Goal: Information Seeking & Learning: Check status

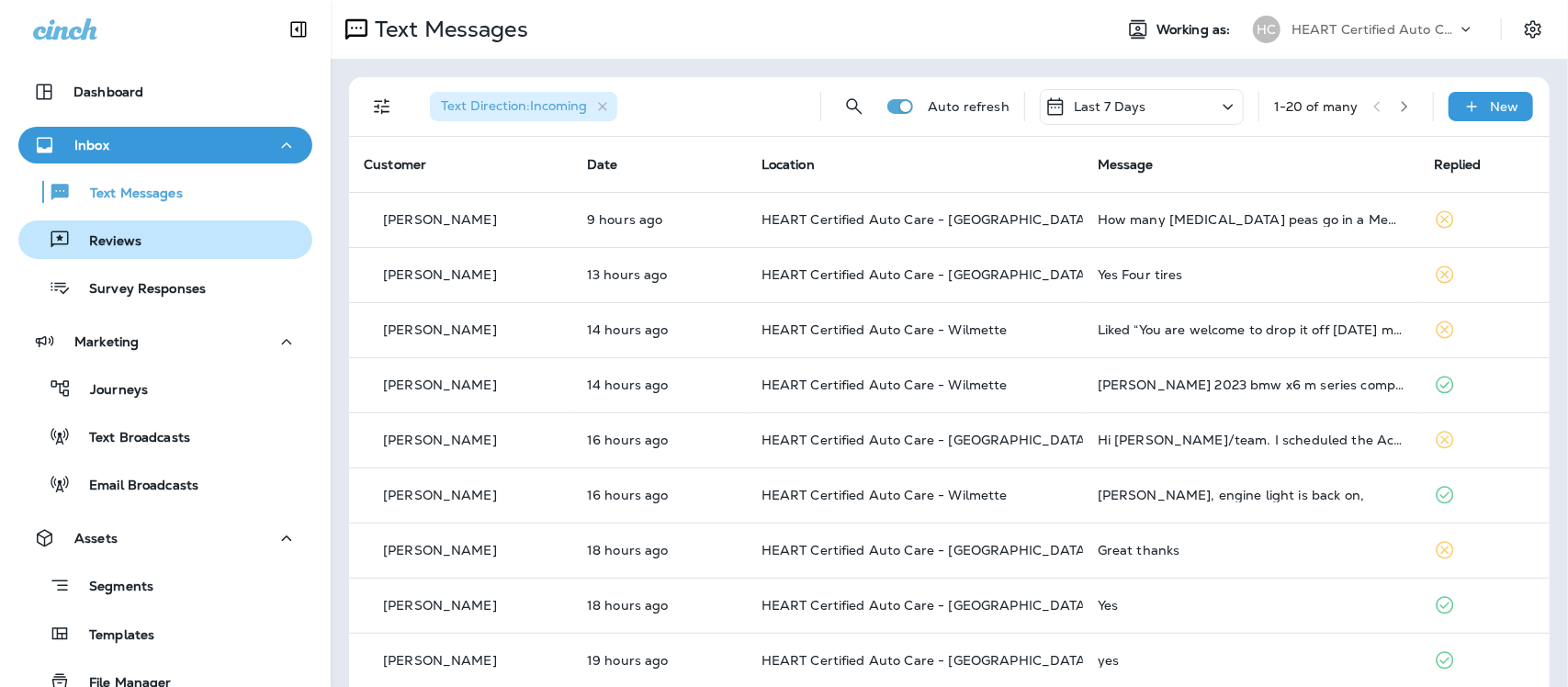
click at [143, 248] on div "Reviews" at bounding box center [165, 240] width 280 height 27
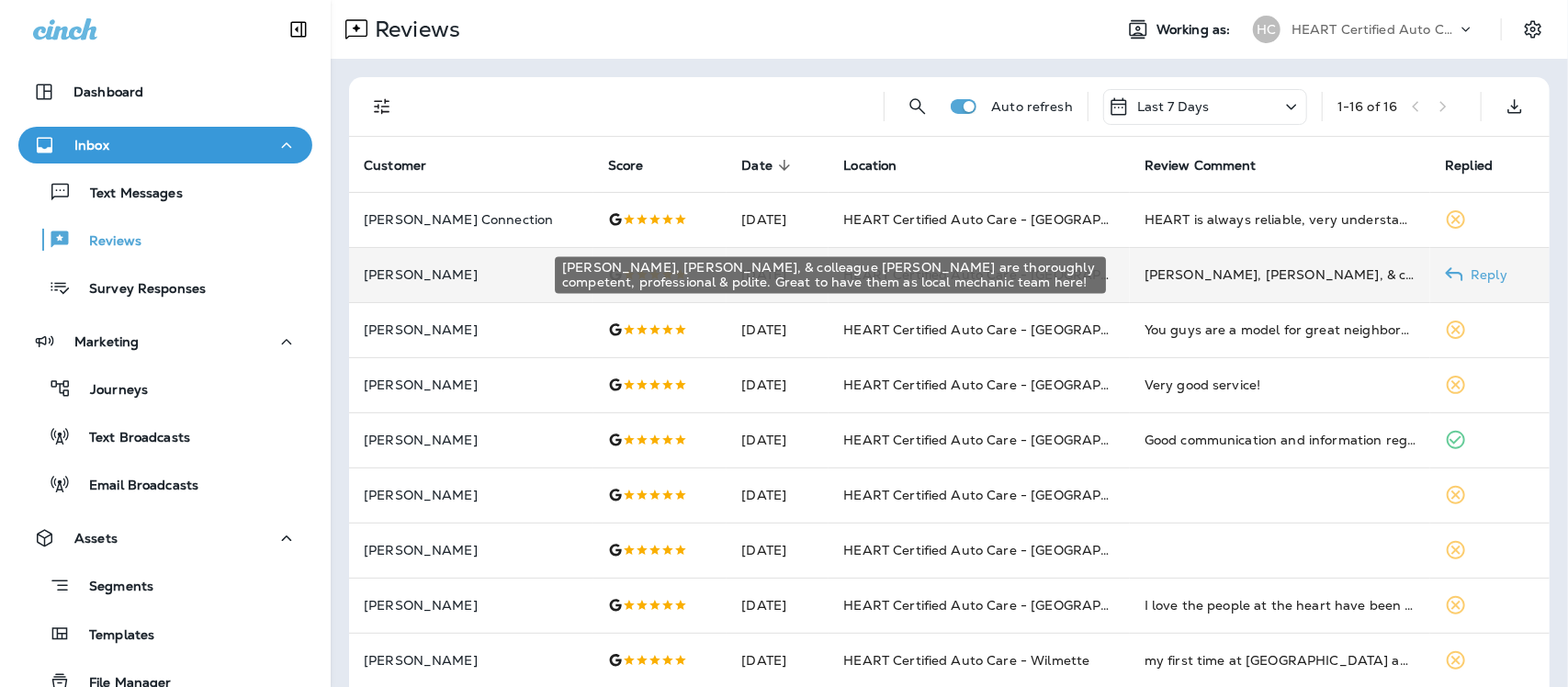
click at [1187, 274] on div "[PERSON_NAME], [PERSON_NAME], & colleague [PERSON_NAME] are thoroughly competen…" at bounding box center [1281, 274] width 272 height 18
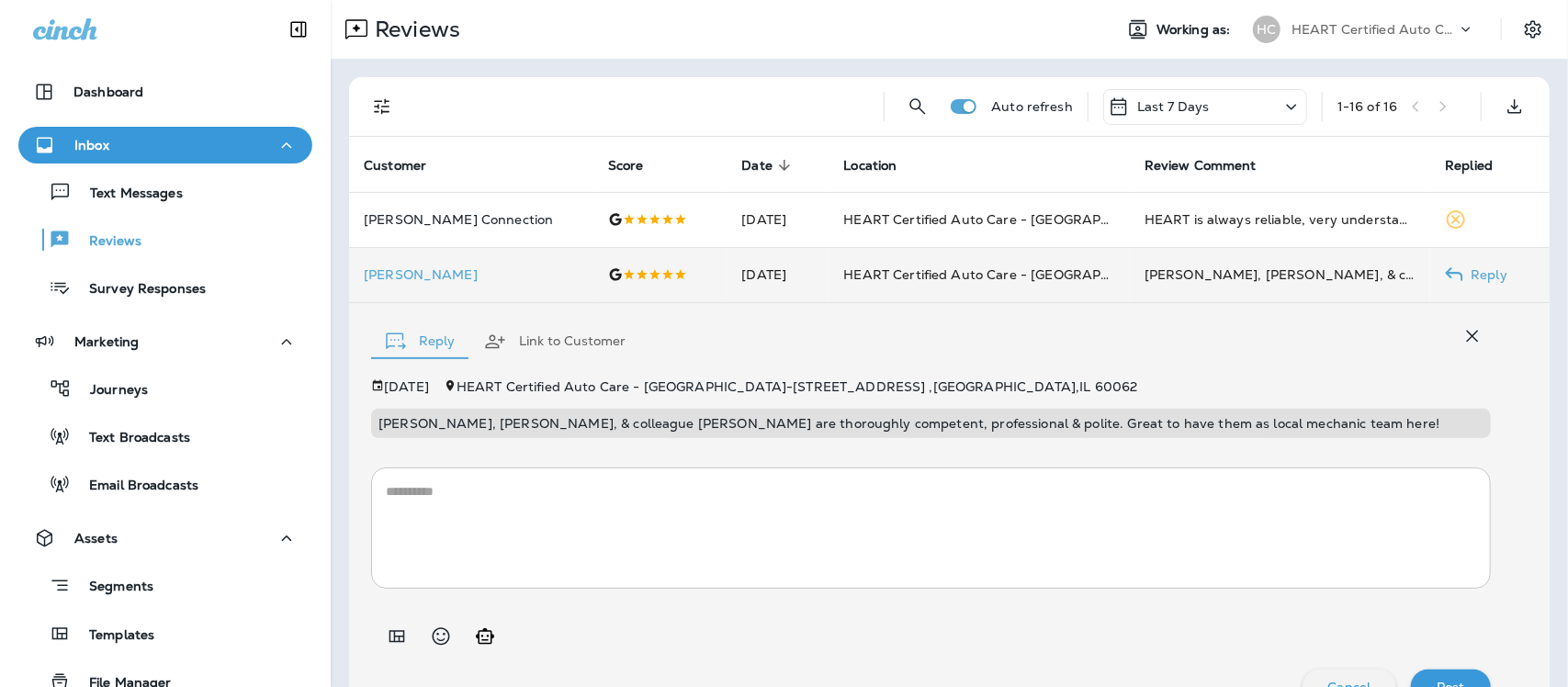
scroll to position [39, 0]
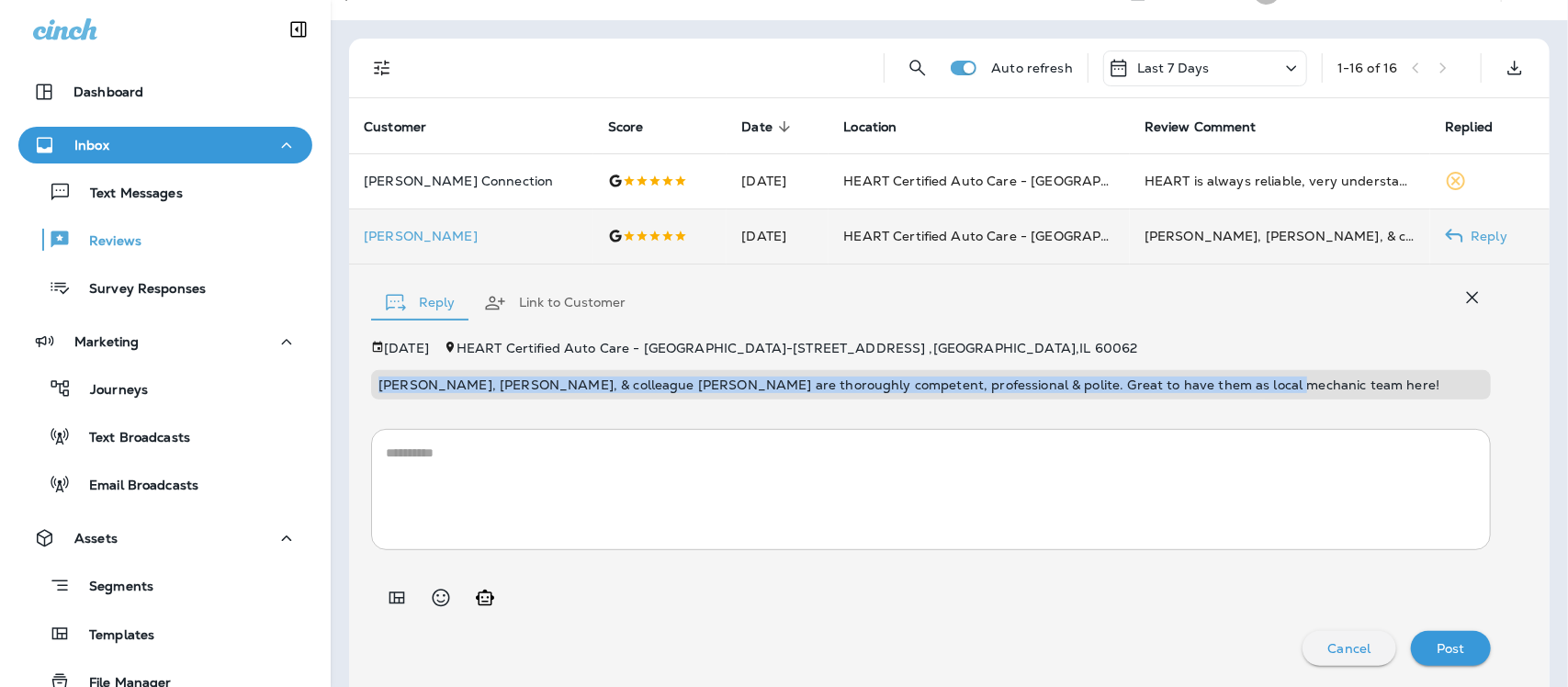
drag, startPoint x: 375, startPoint y: 384, endPoint x: 1236, endPoint y: 390, distance: 861.0
click at [1236, 390] on div "[PERSON_NAME], [PERSON_NAME], & colleague [PERSON_NAME] are thoroughly competen…" at bounding box center [930, 384] width 1119 height 29
copy p "[PERSON_NAME], [PERSON_NAME], & colleague [PERSON_NAME] are thoroughly competen…"
click at [147, 196] on p "Text Messages" at bounding box center [127, 194] width 111 height 17
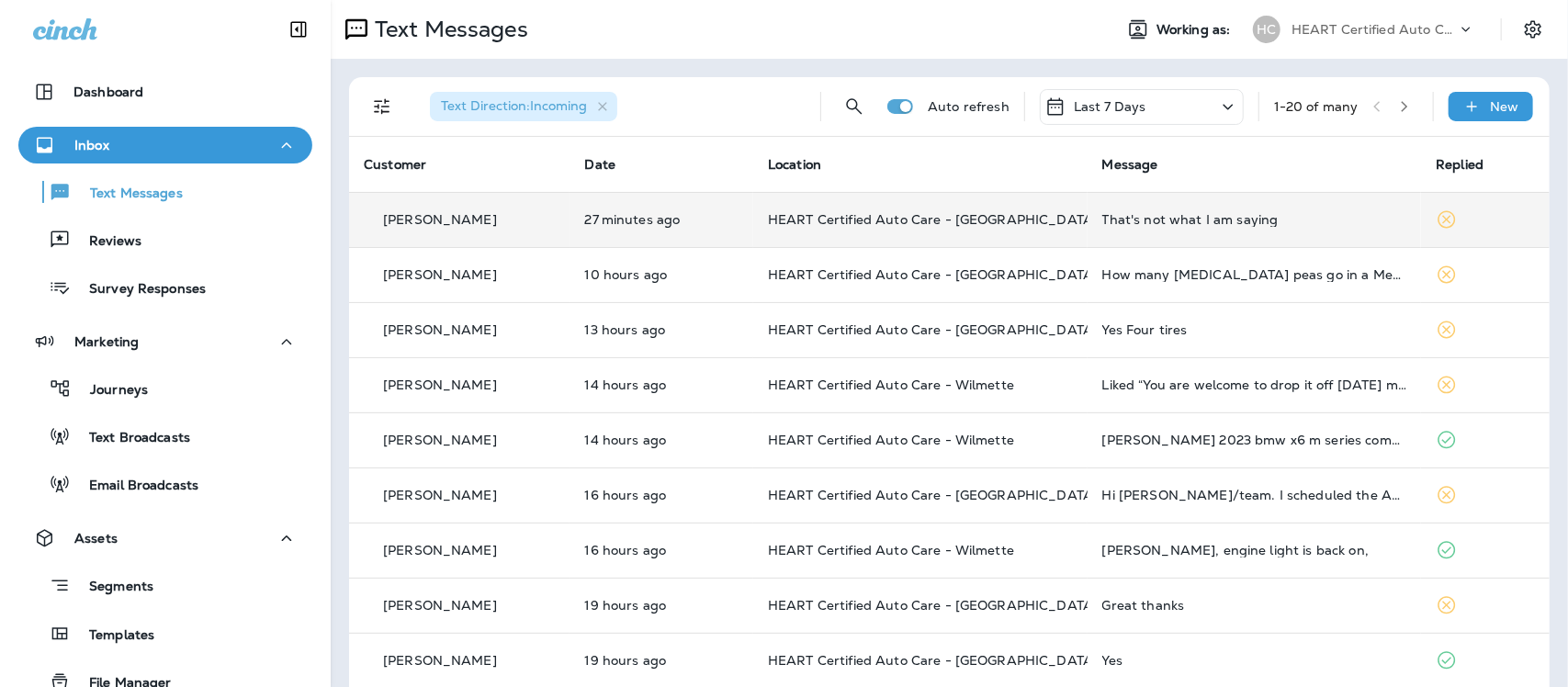
click at [1177, 216] on div "That's not what I am saying" at bounding box center [1254, 219] width 305 height 15
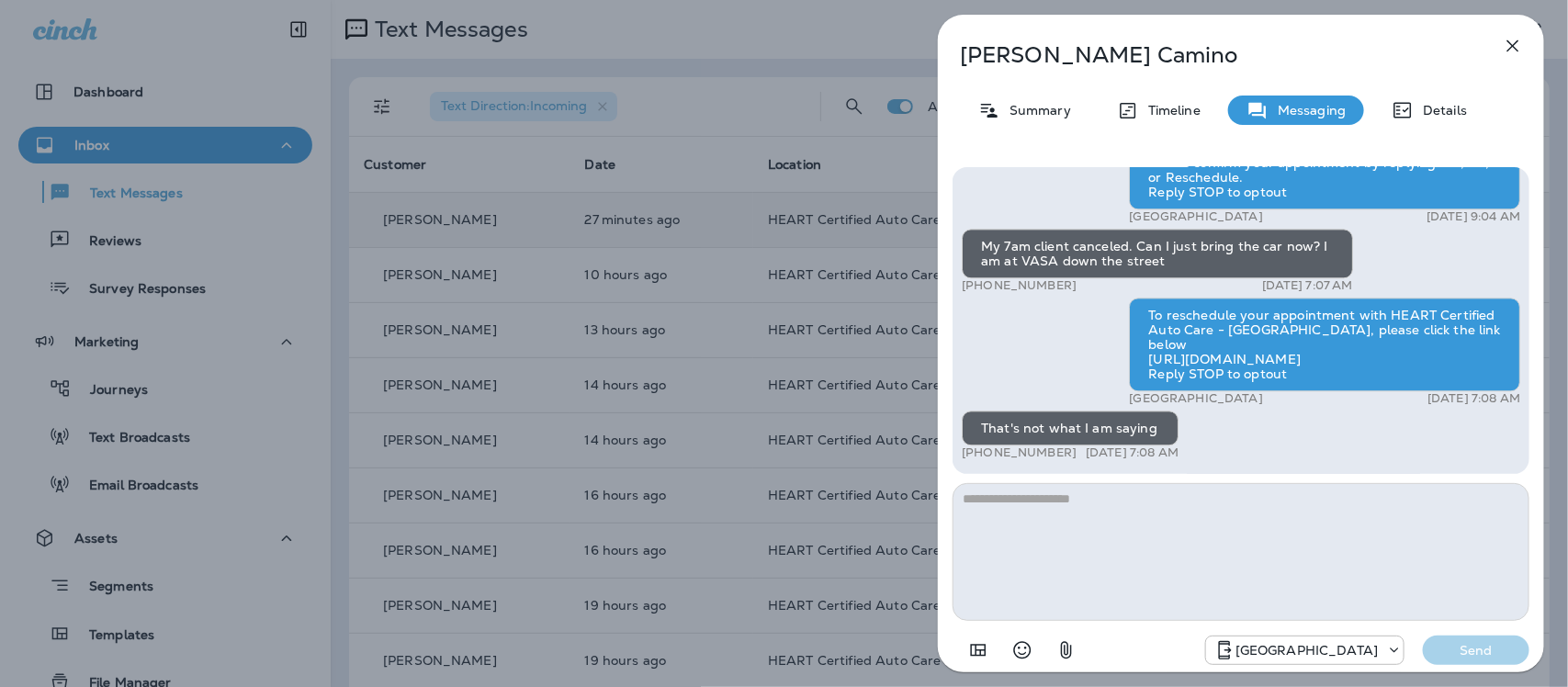
click at [1518, 44] on icon "button" at bounding box center [1513, 46] width 22 height 22
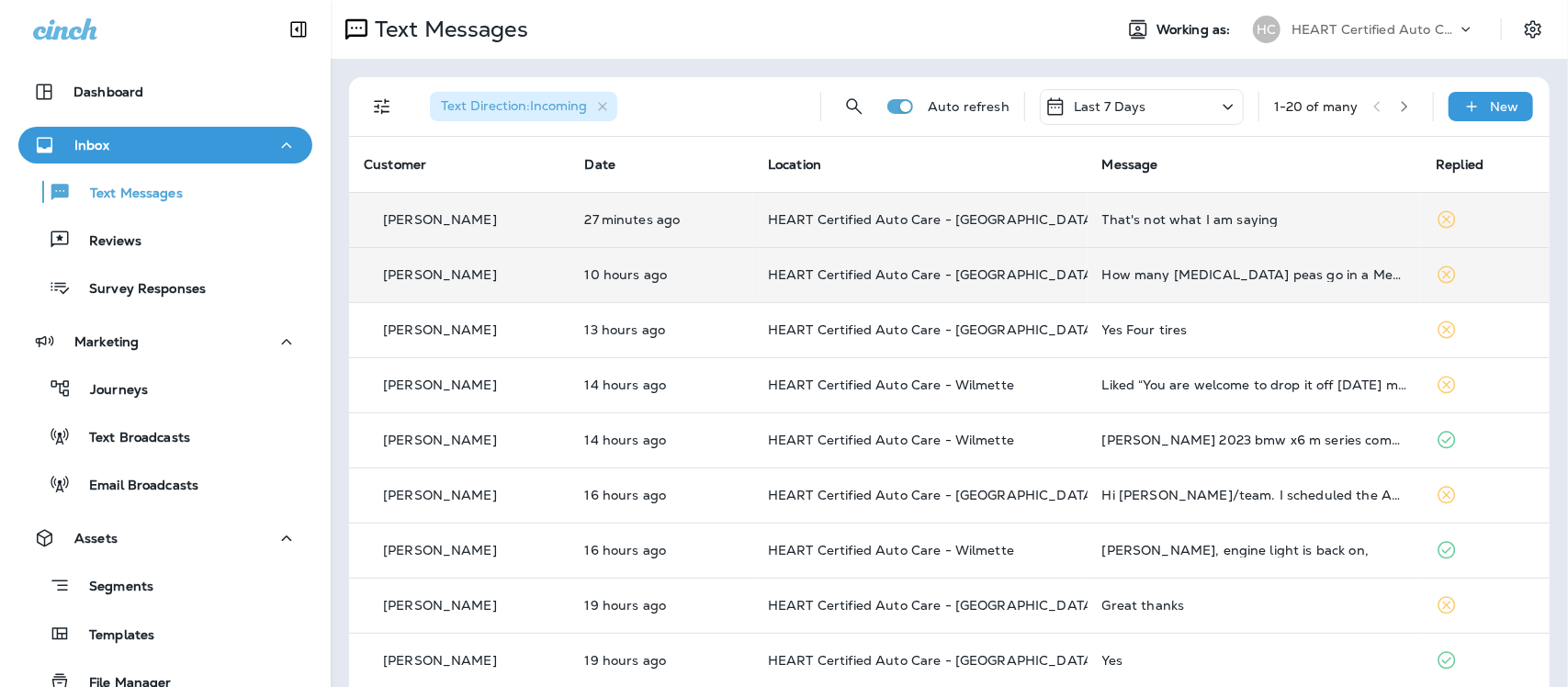
click at [1206, 278] on div "How many [MEDICAL_DATA] peas go in a Mediterranean soup?" at bounding box center [1254, 274] width 305 height 15
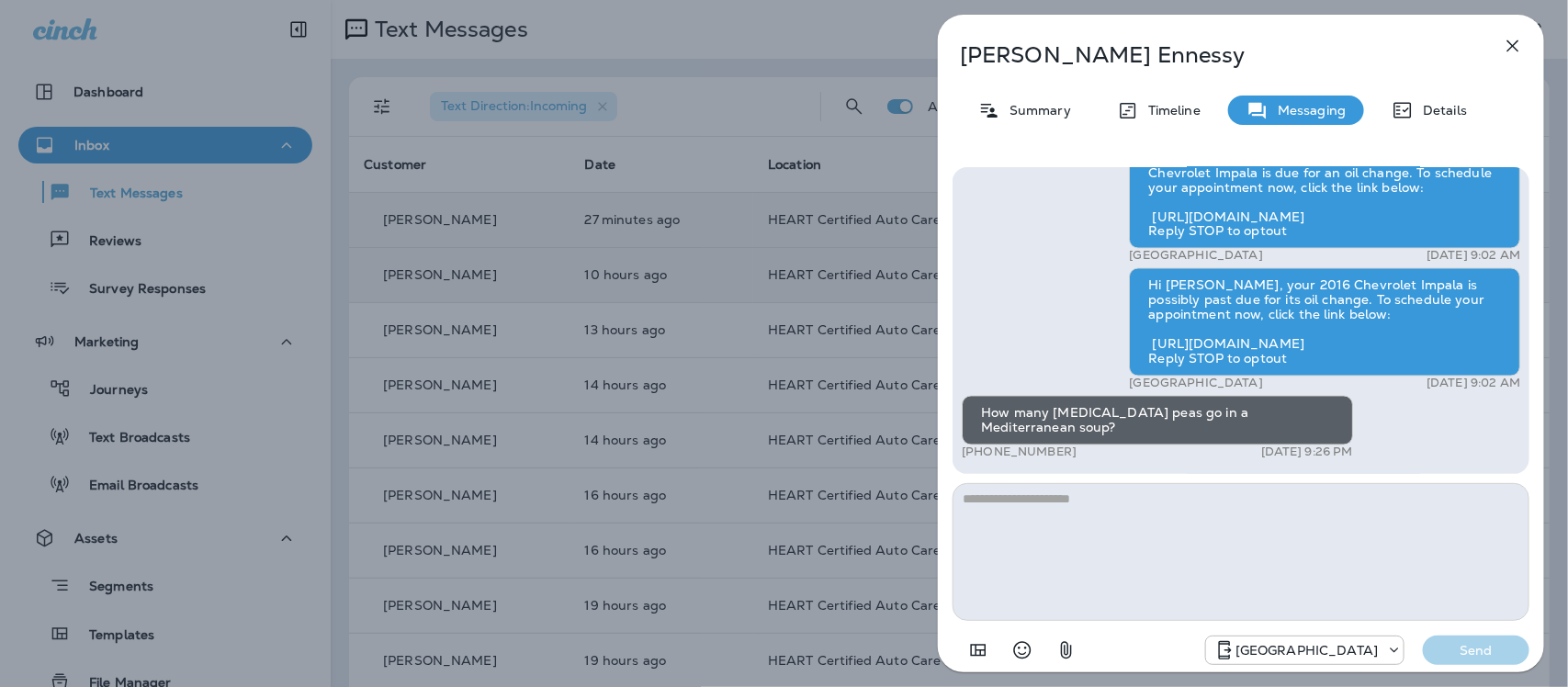
click at [1078, 541] on textarea at bounding box center [1241, 552] width 577 height 138
click at [1510, 43] on icon "button" at bounding box center [1513, 46] width 22 height 22
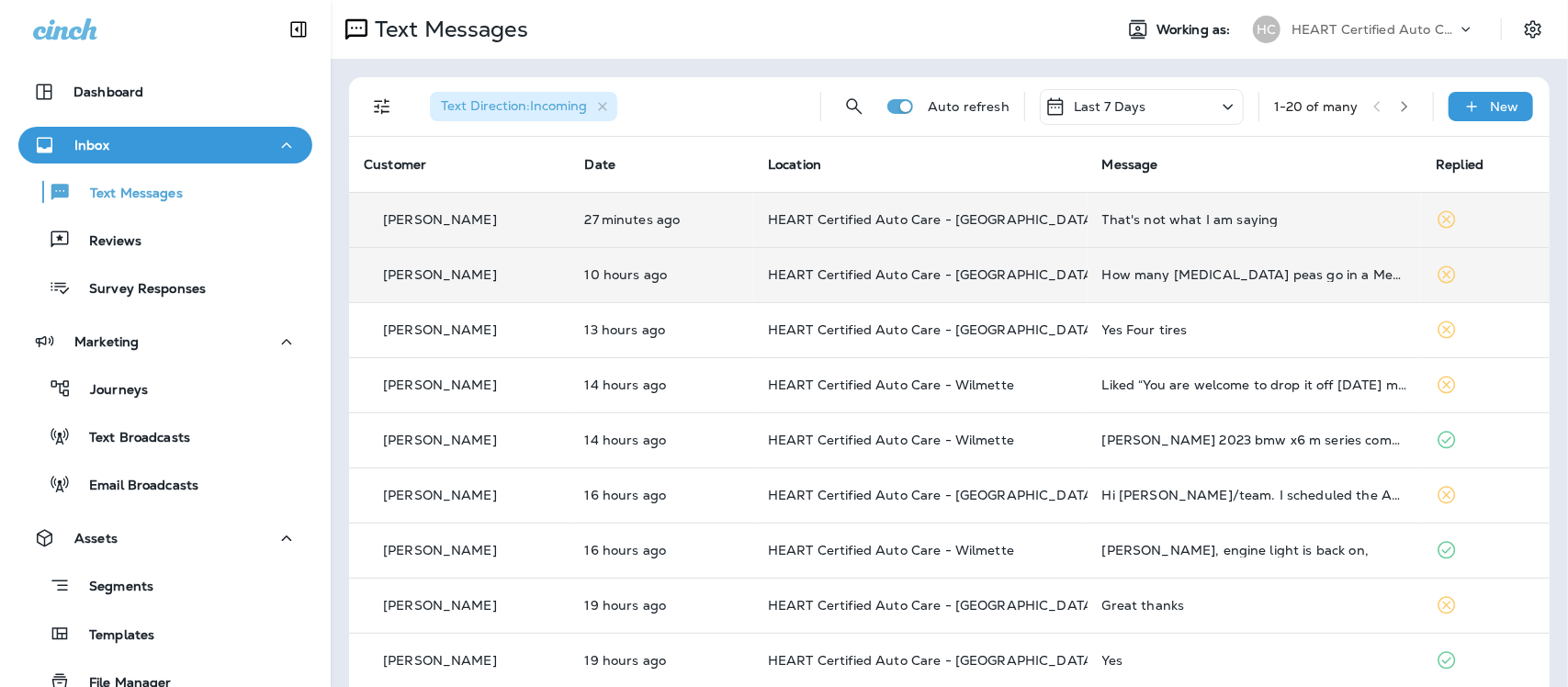
click at [1181, 218] on div "That's not what I am saying" at bounding box center [1254, 219] width 305 height 15
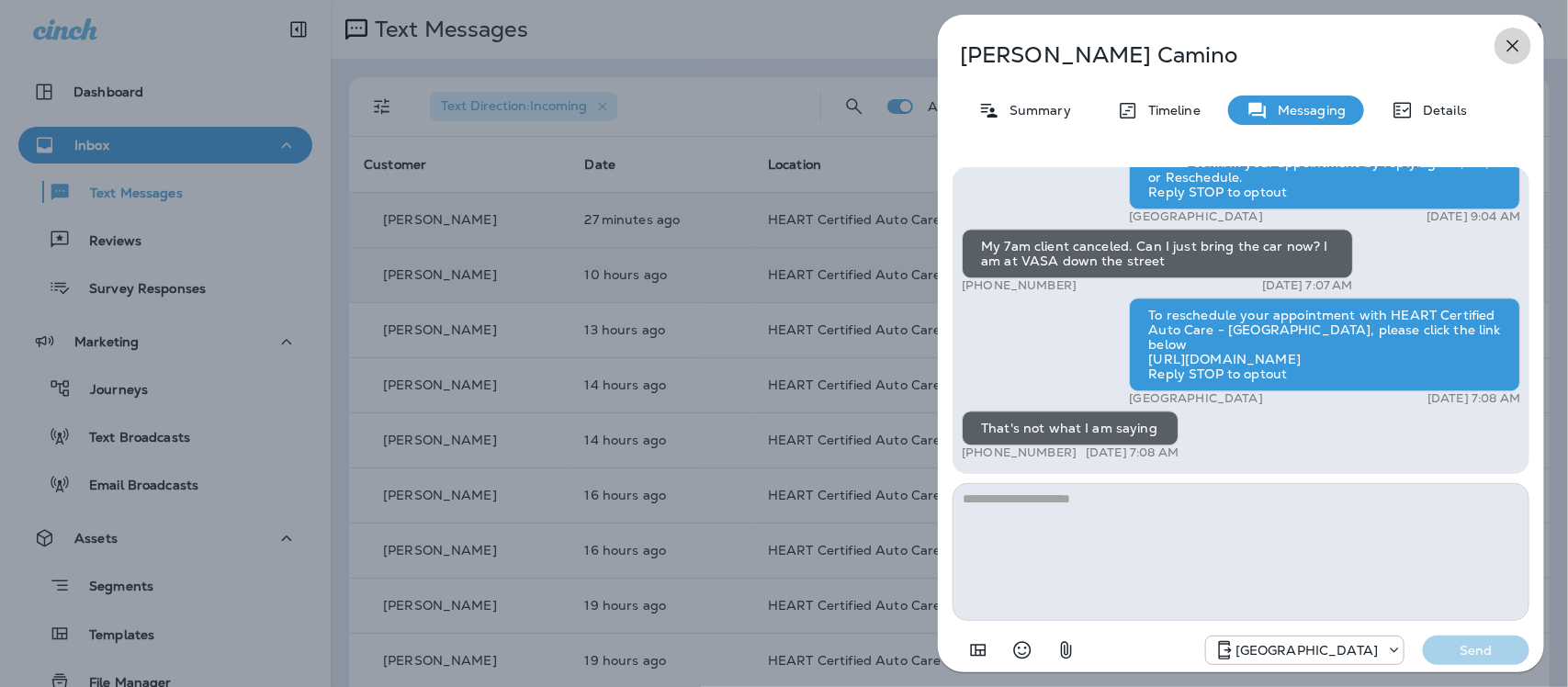
click at [1520, 46] on icon "button" at bounding box center [1513, 46] width 22 height 22
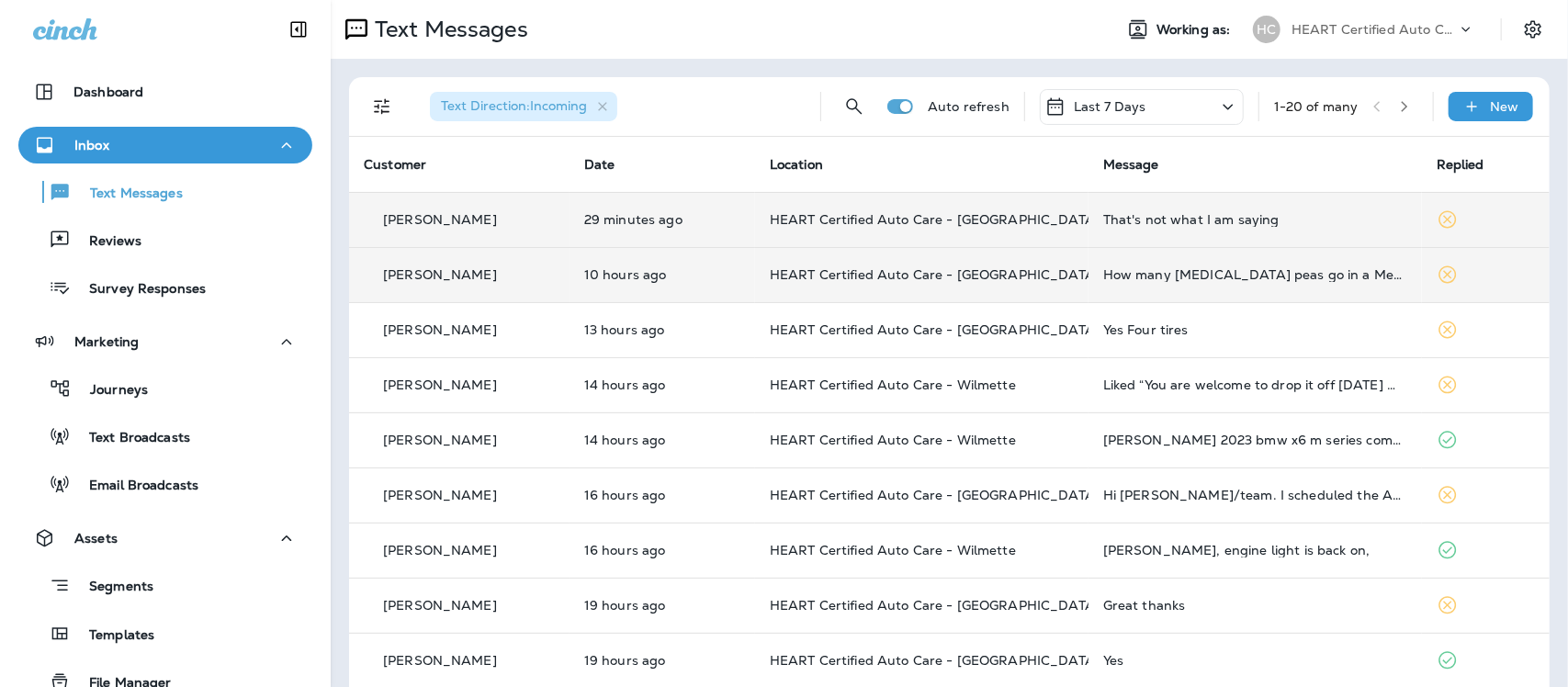
click at [1133, 273] on div "How many [MEDICAL_DATA] peas go in a Mediterranean soup?" at bounding box center [1254, 274] width 304 height 15
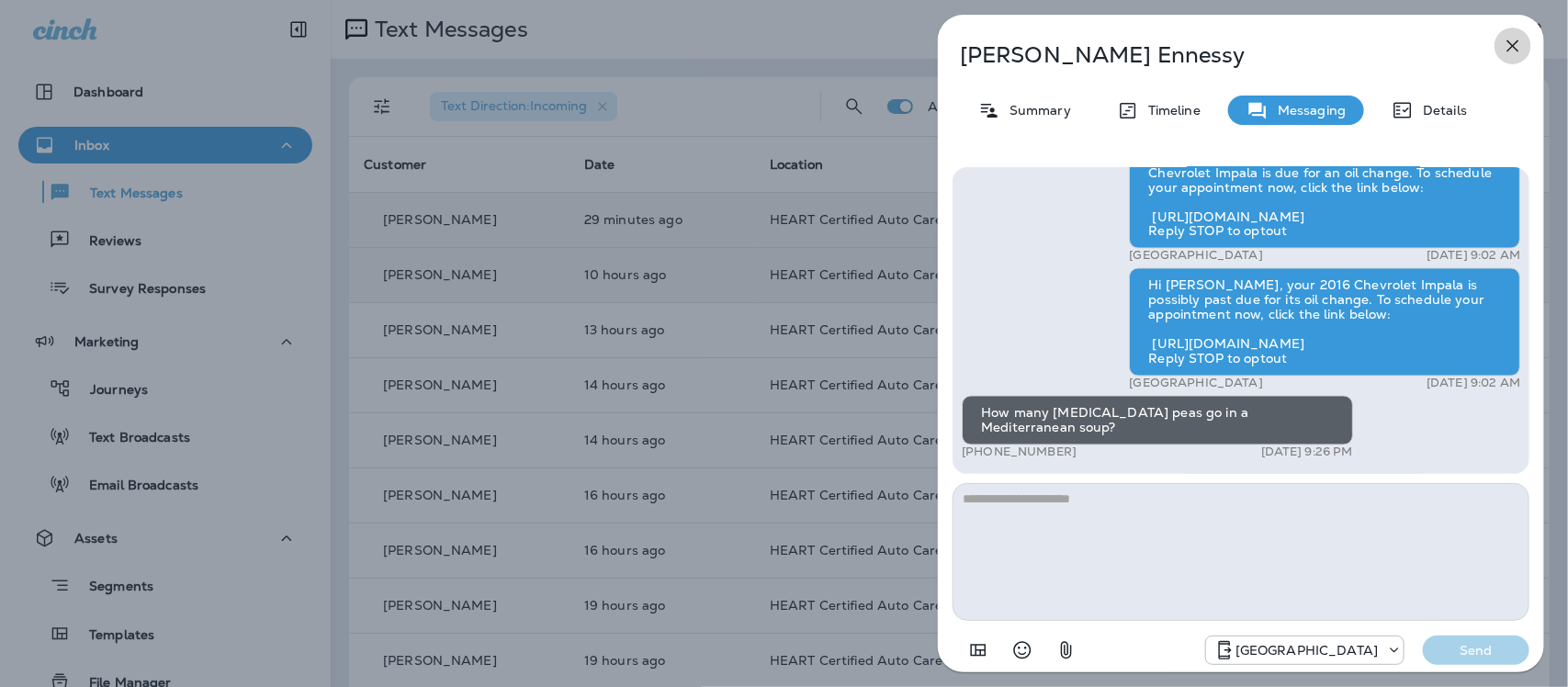
click at [1526, 47] on button "button" at bounding box center [1514, 46] width 37 height 37
